Goal: Task Accomplishment & Management: Complete application form

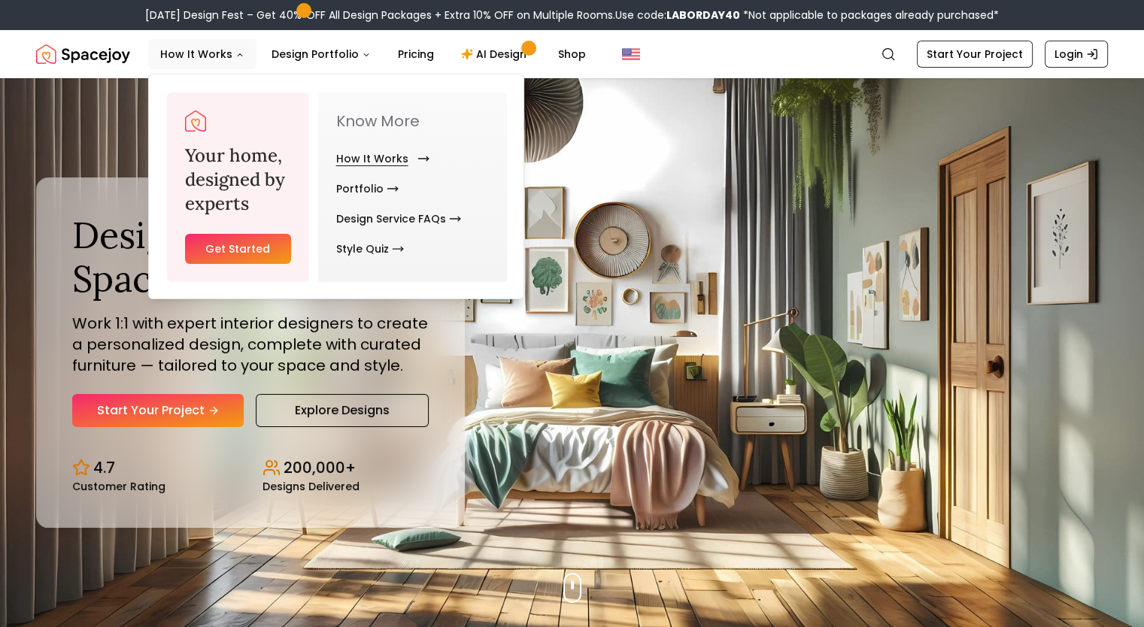
click at [391, 156] on link "How It Works" at bounding box center [379, 159] width 87 height 30
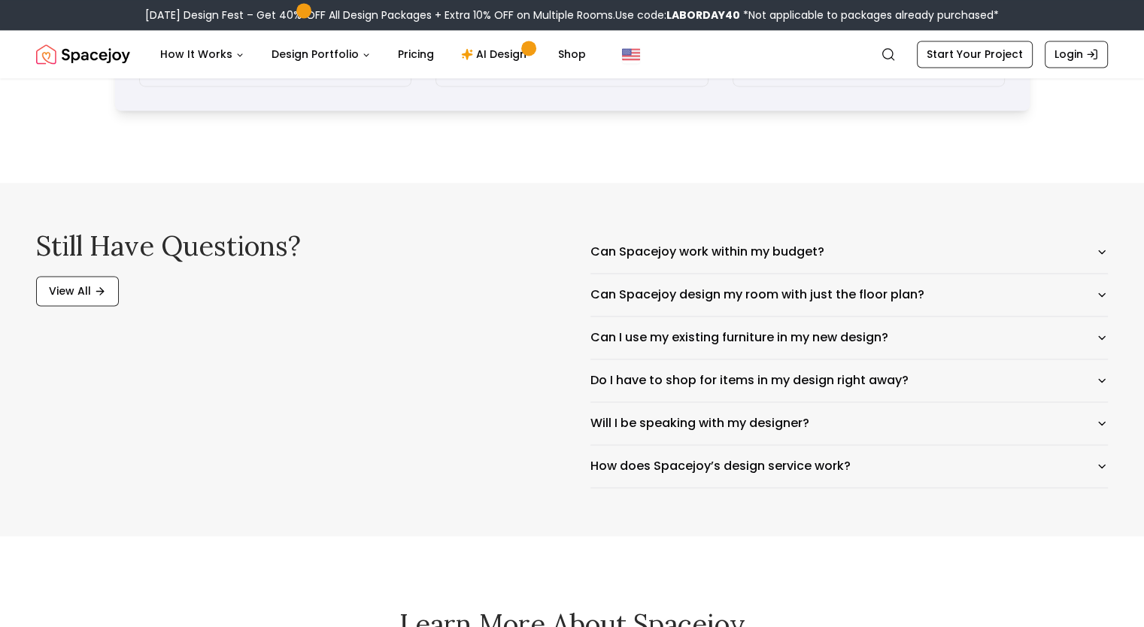
scroll to position [2352, 0]
click at [689, 302] on button "Can Spacejoy design my room with just the floor plan?" at bounding box center [849, 294] width 518 height 42
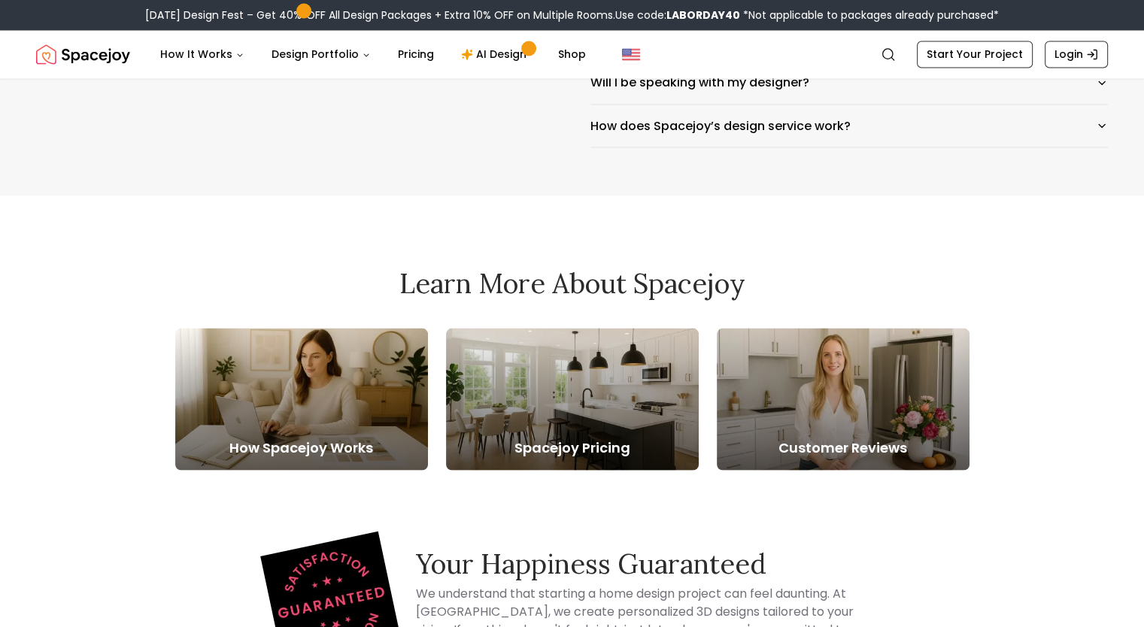
scroll to position [2764, 0]
click at [637, 403] on div at bounding box center [572, 399] width 253 height 142
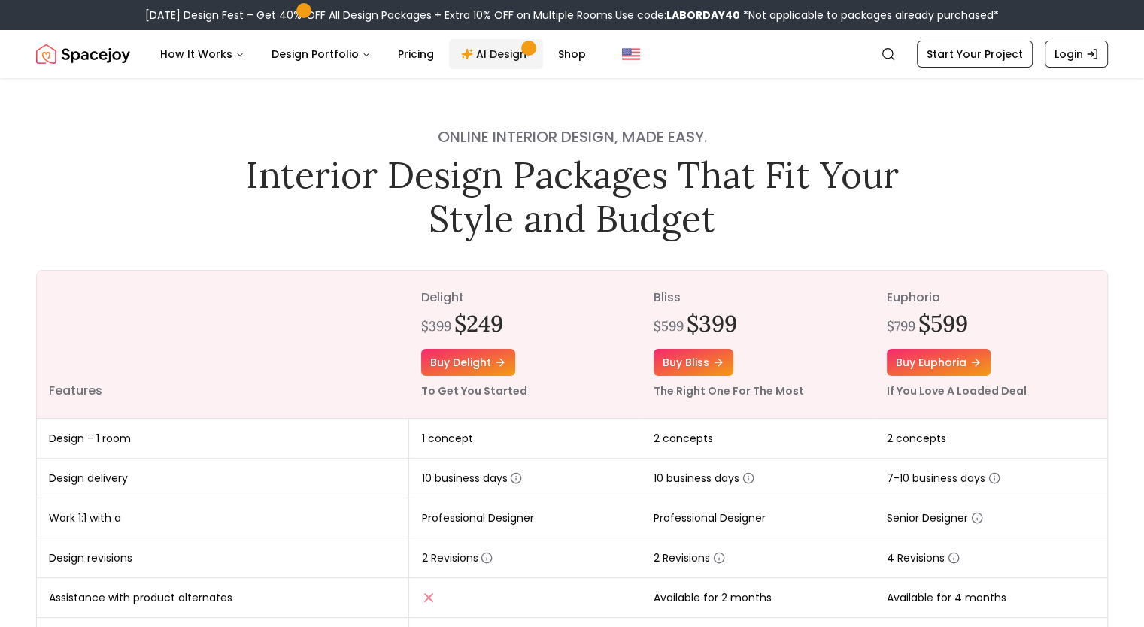
click at [488, 51] on link "AI Design" at bounding box center [496, 54] width 94 height 30
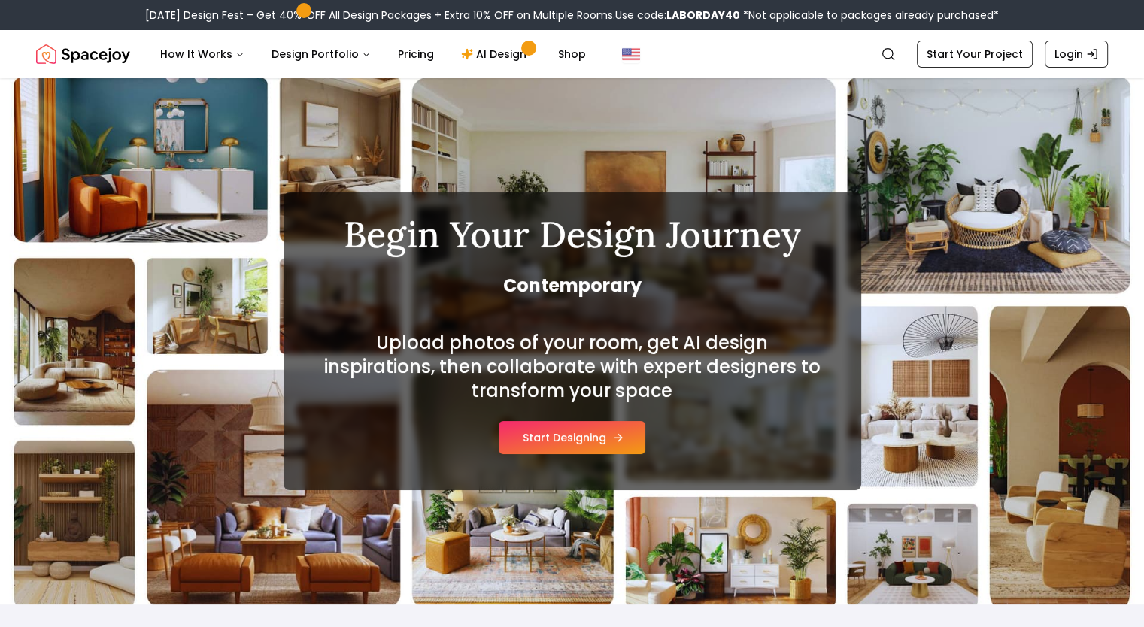
click at [584, 436] on button "Start Designing" at bounding box center [572, 437] width 147 height 33
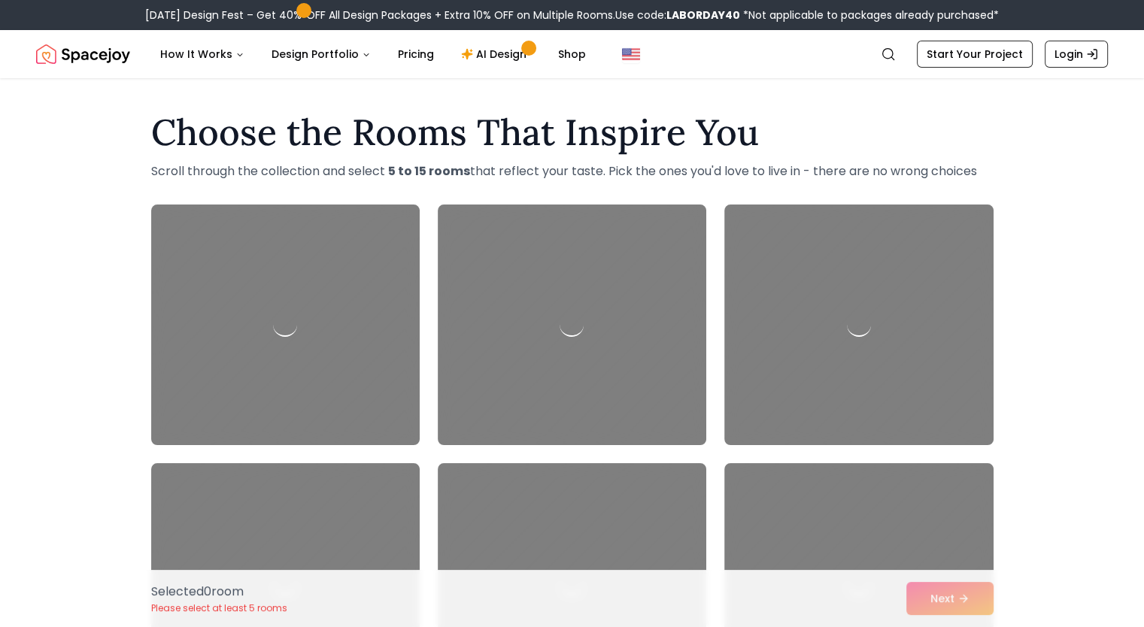
click at [584, 436] on div at bounding box center [572, 325] width 268 height 241
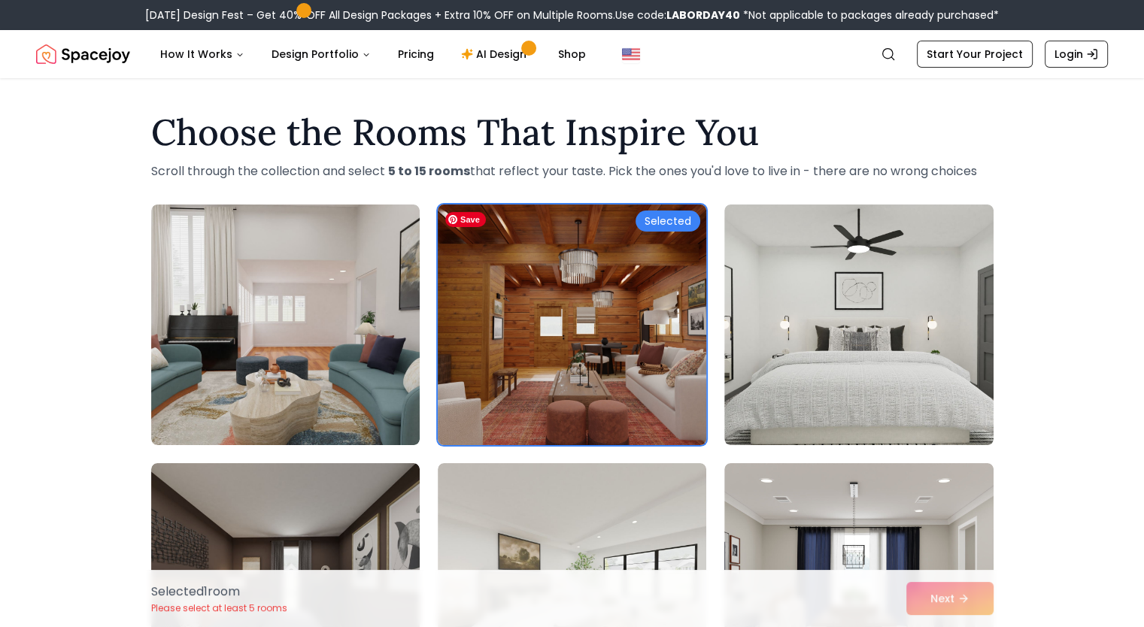
click at [487, 301] on img at bounding box center [572, 325] width 282 height 253
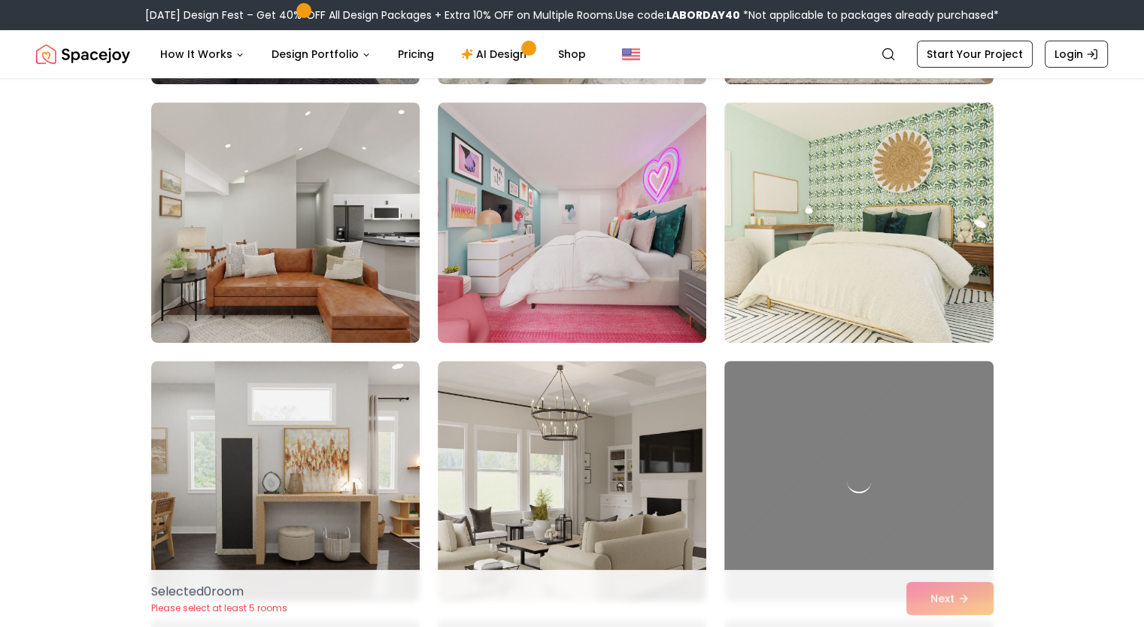
scroll to position [621, 0]
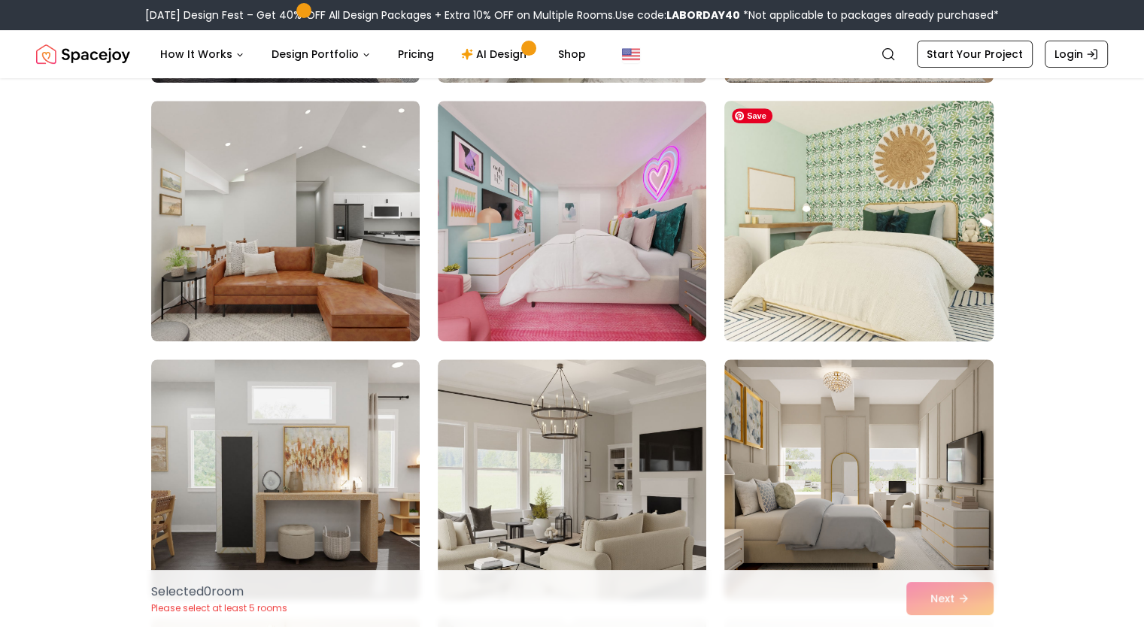
click at [811, 170] on img at bounding box center [858, 221] width 282 height 253
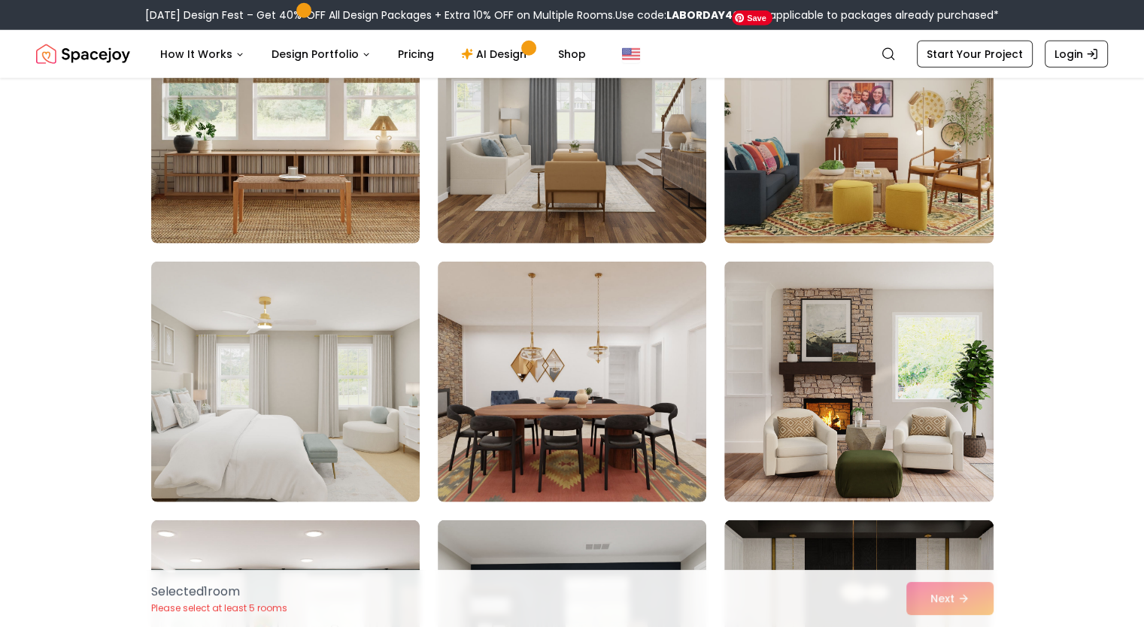
scroll to position [4078, 0]
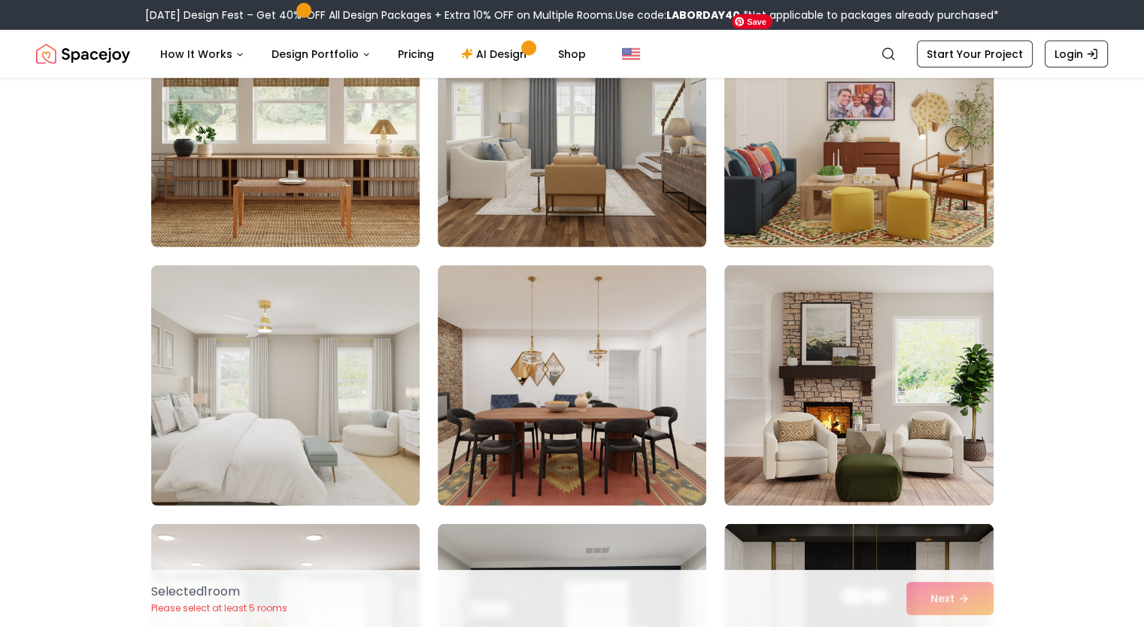
click at [869, 151] on img at bounding box center [858, 127] width 282 height 253
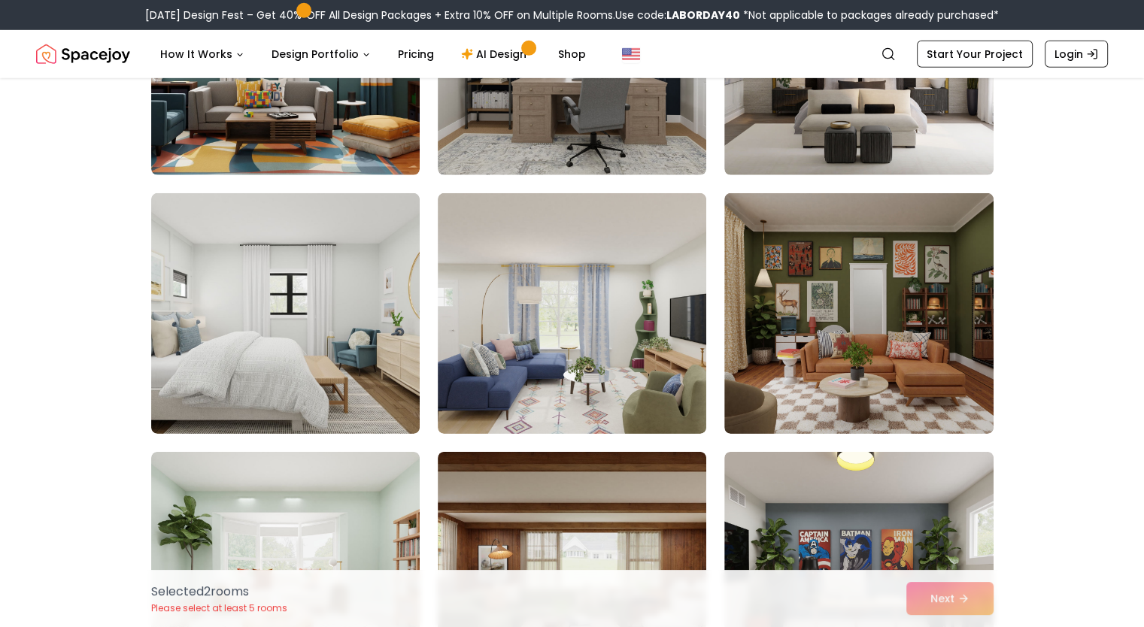
scroll to position [4668, 0]
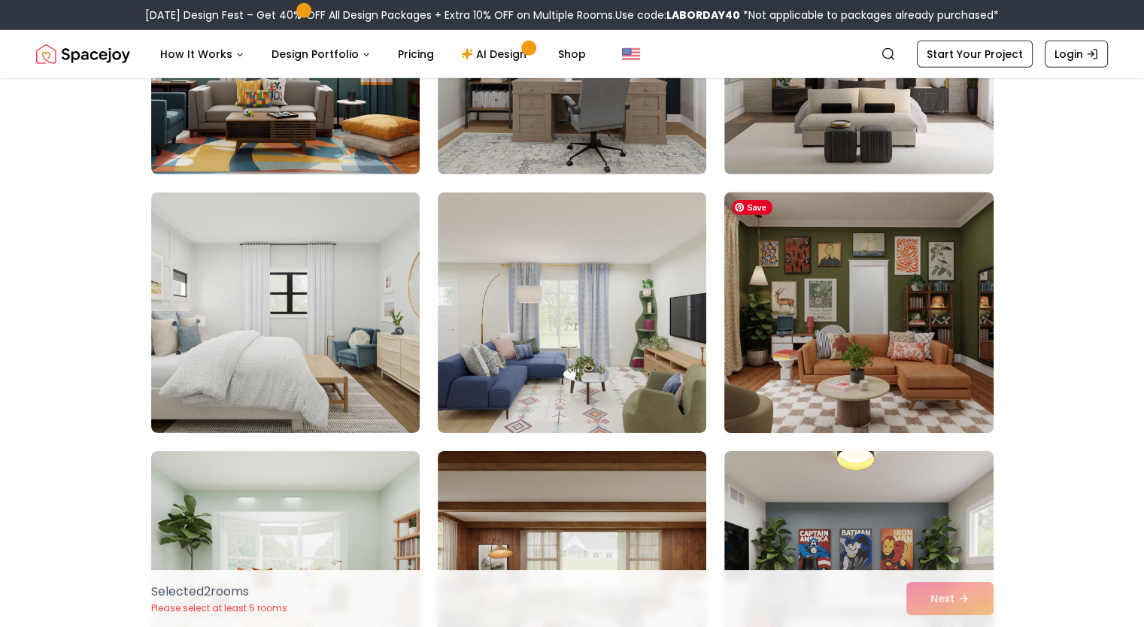
click at [858, 330] on img at bounding box center [858, 312] width 282 height 253
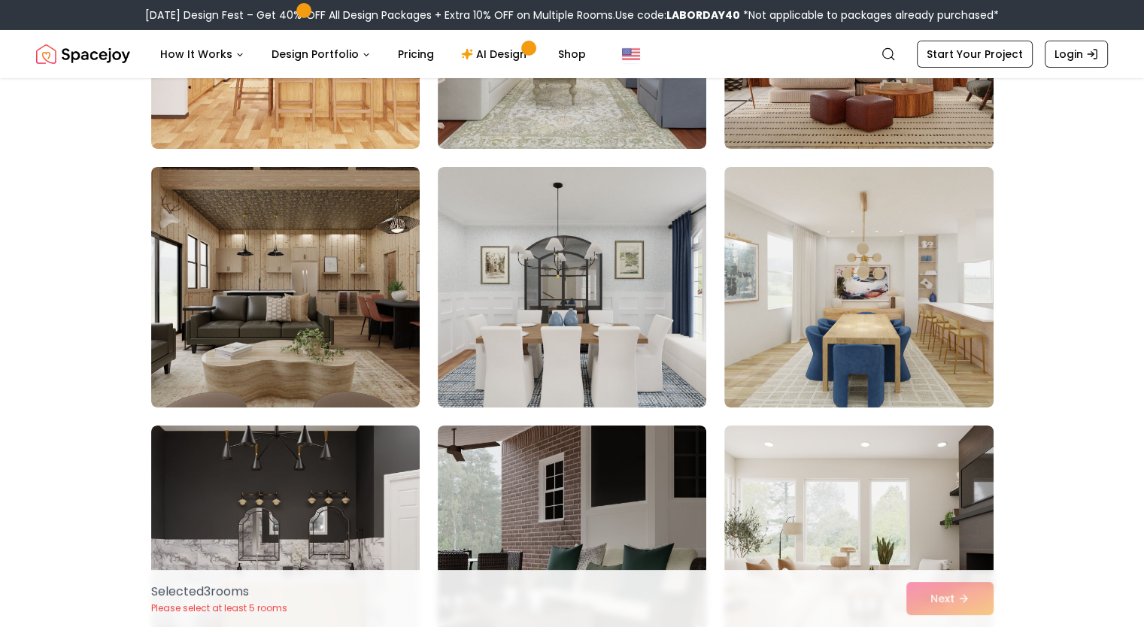
scroll to position [5471, 0]
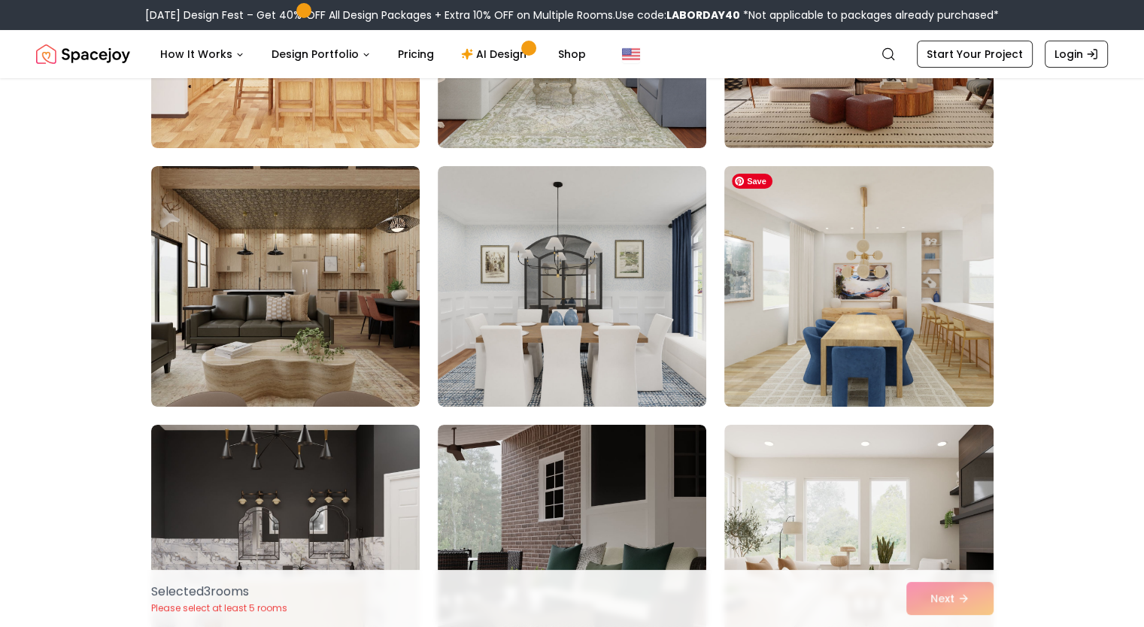
click at [917, 298] on img at bounding box center [858, 286] width 282 height 253
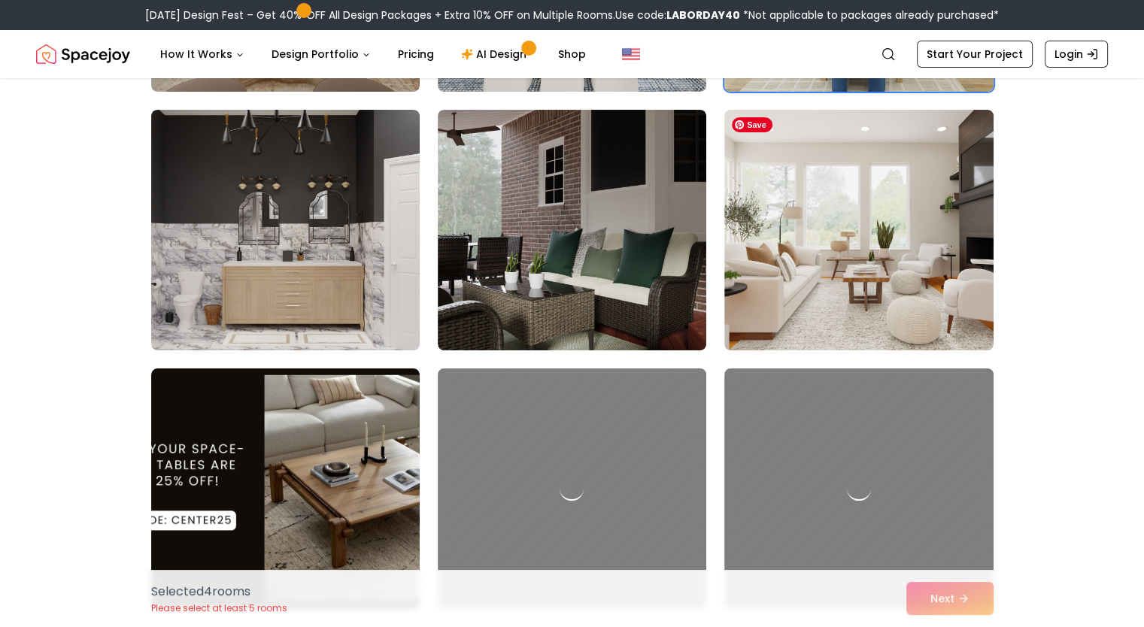
scroll to position [5787, 0]
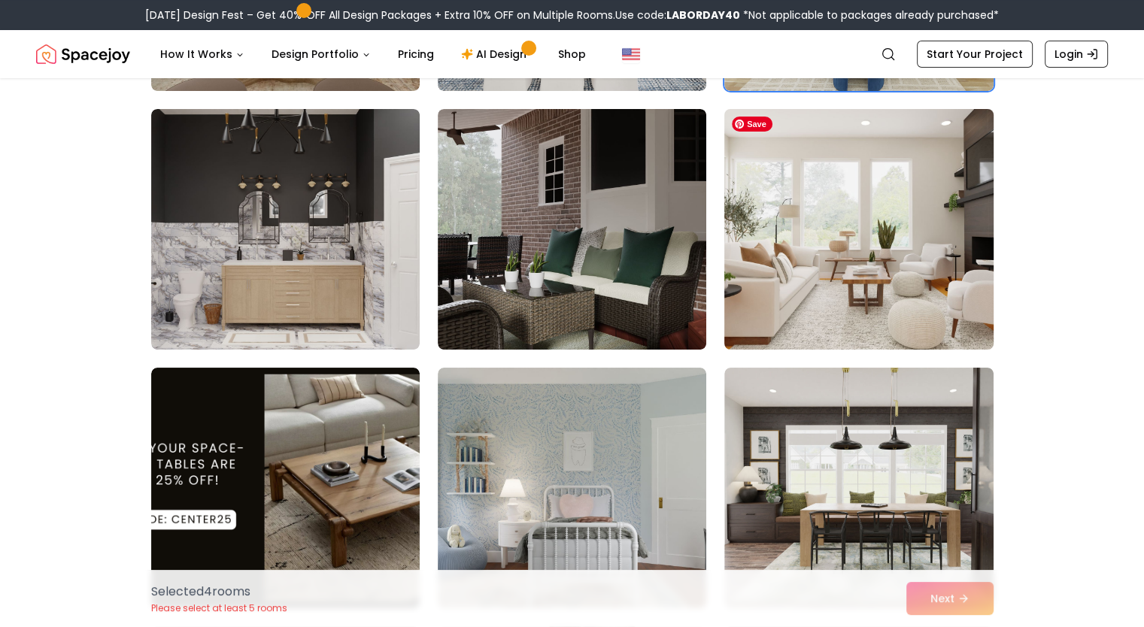
click at [870, 290] on img at bounding box center [858, 229] width 282 height 253
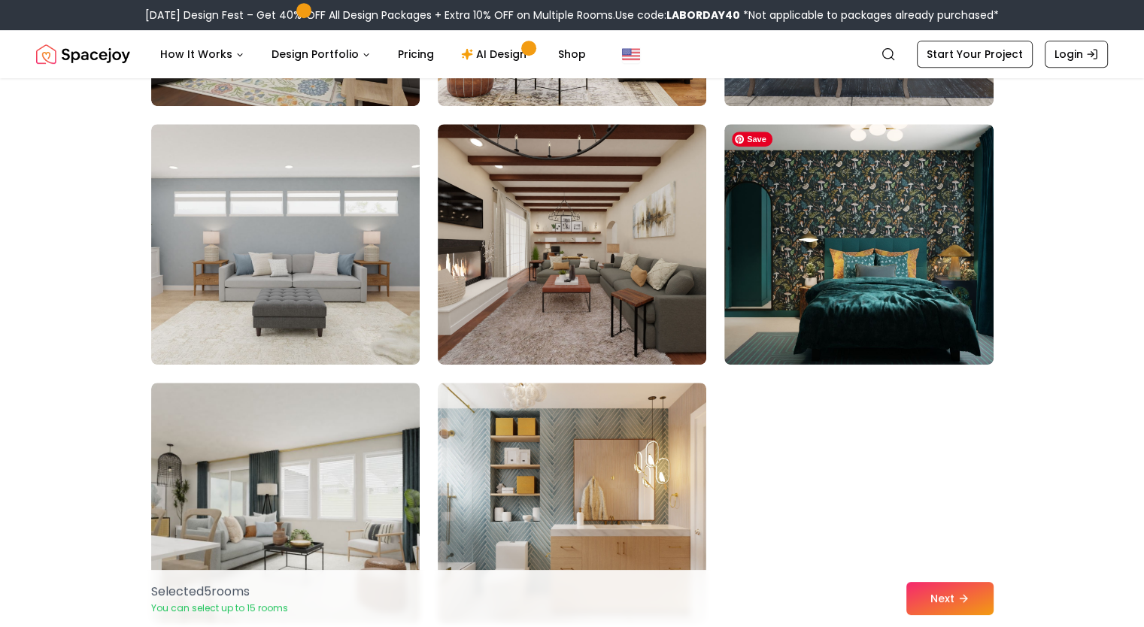
scroll to position [6548, 0]
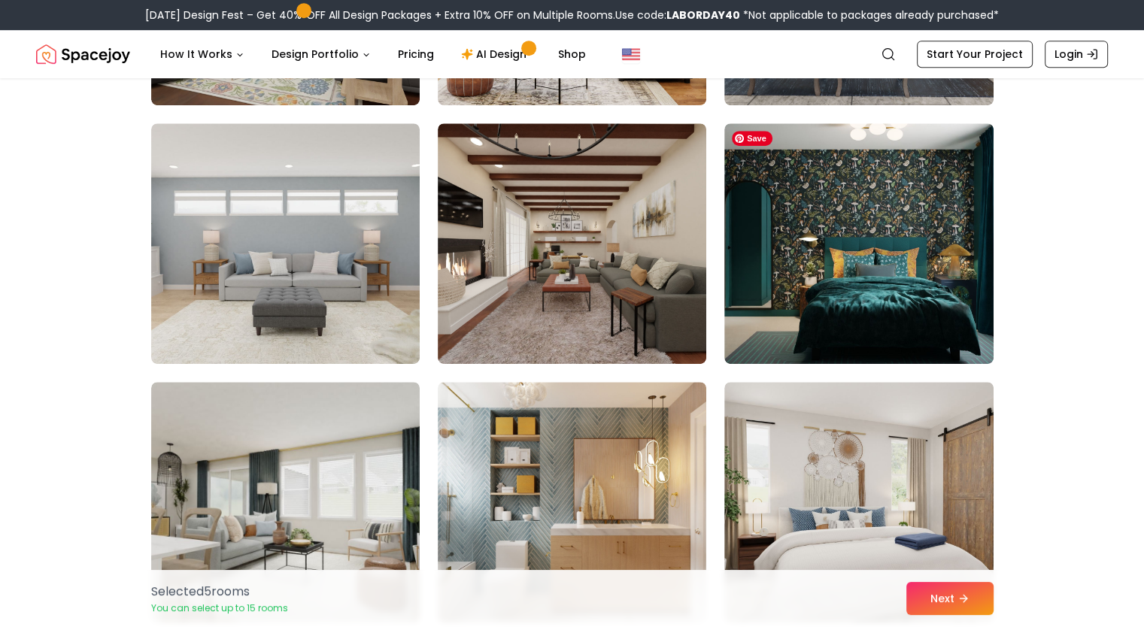
click at [870, 290] on img at bounding box center [858, 243] width 268 height 241
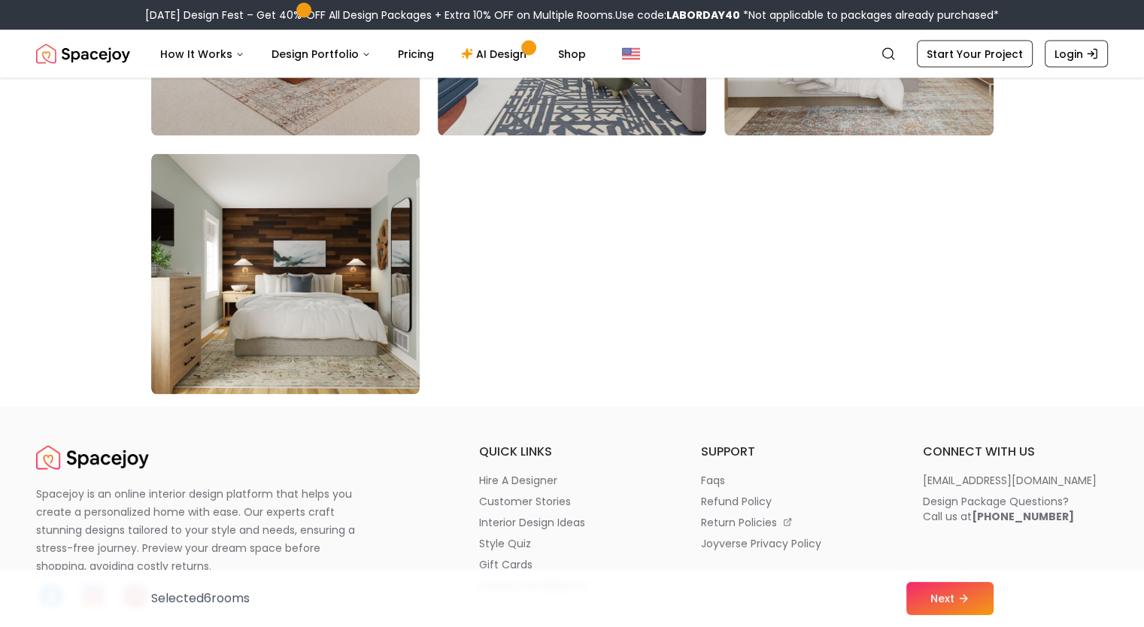
scroll to position [8588, 0]
click at [951, 599] on button "Next" at bounding box center [949, 598] width 87 height 33
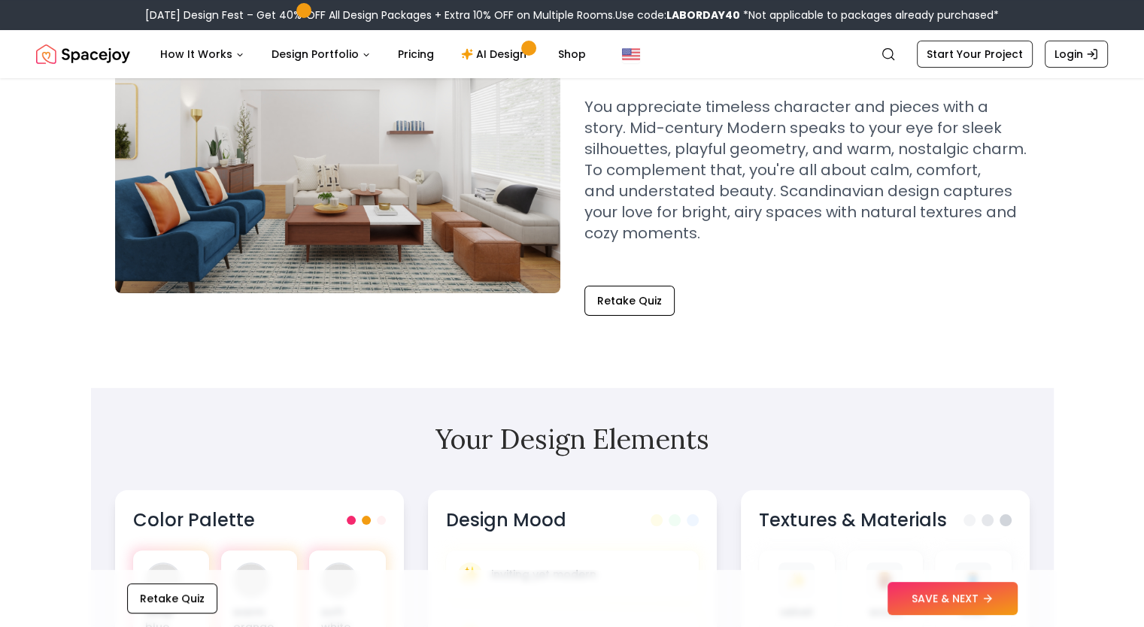
scroll to position [198, 0]
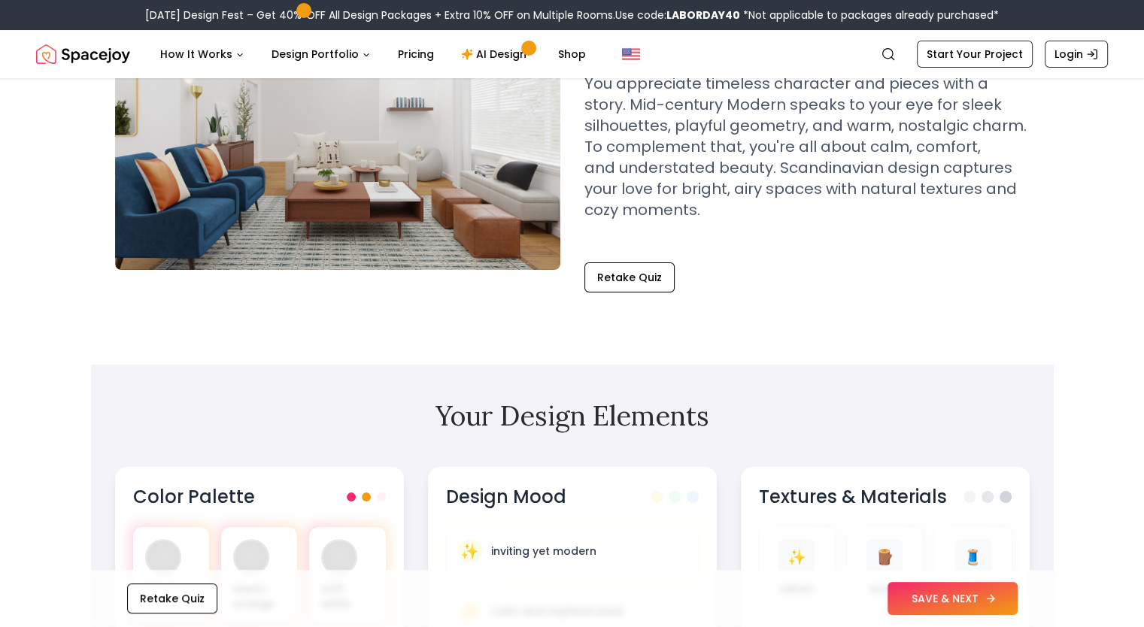
click at [956, 602] on button "SAVE & NEXT" at bounding box center [952, 598] width 130 height 33
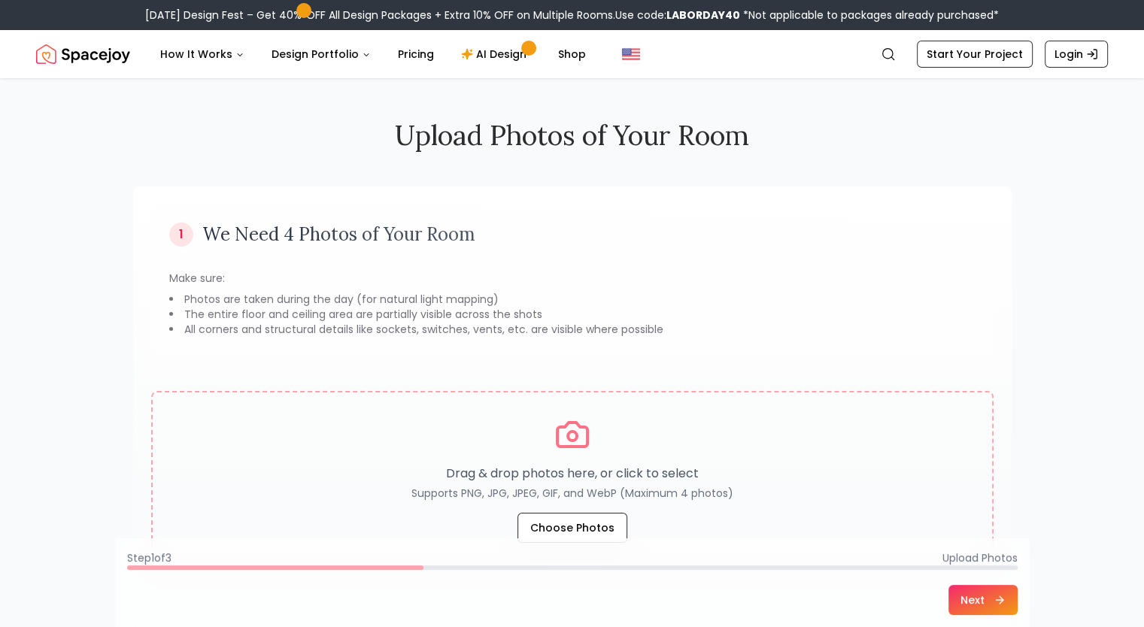
click at [869, 359] on div "1 We Need 4 Photos of Your Room Make sure: Photos are taken during the day (for…" at bounding box center [572, 386] width 878 height 400
